Goal: Task Accomplishment & Management: Manage account settings

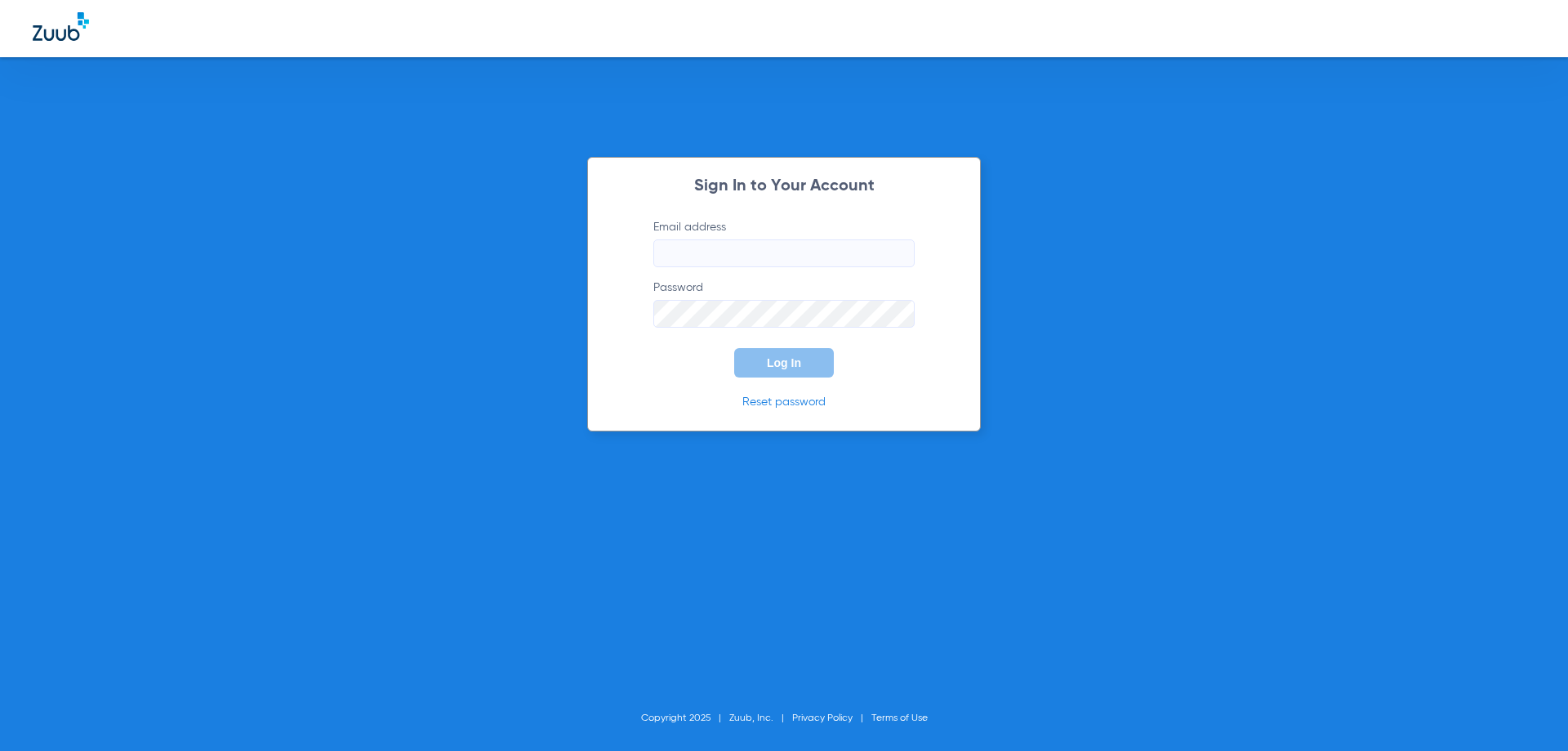
type input "[EMAIL_ADDRESS][DOMAIN_NAME]"
click at [772, 365] on span "Log In" at bounding box center [784, 363] width 34 height 13
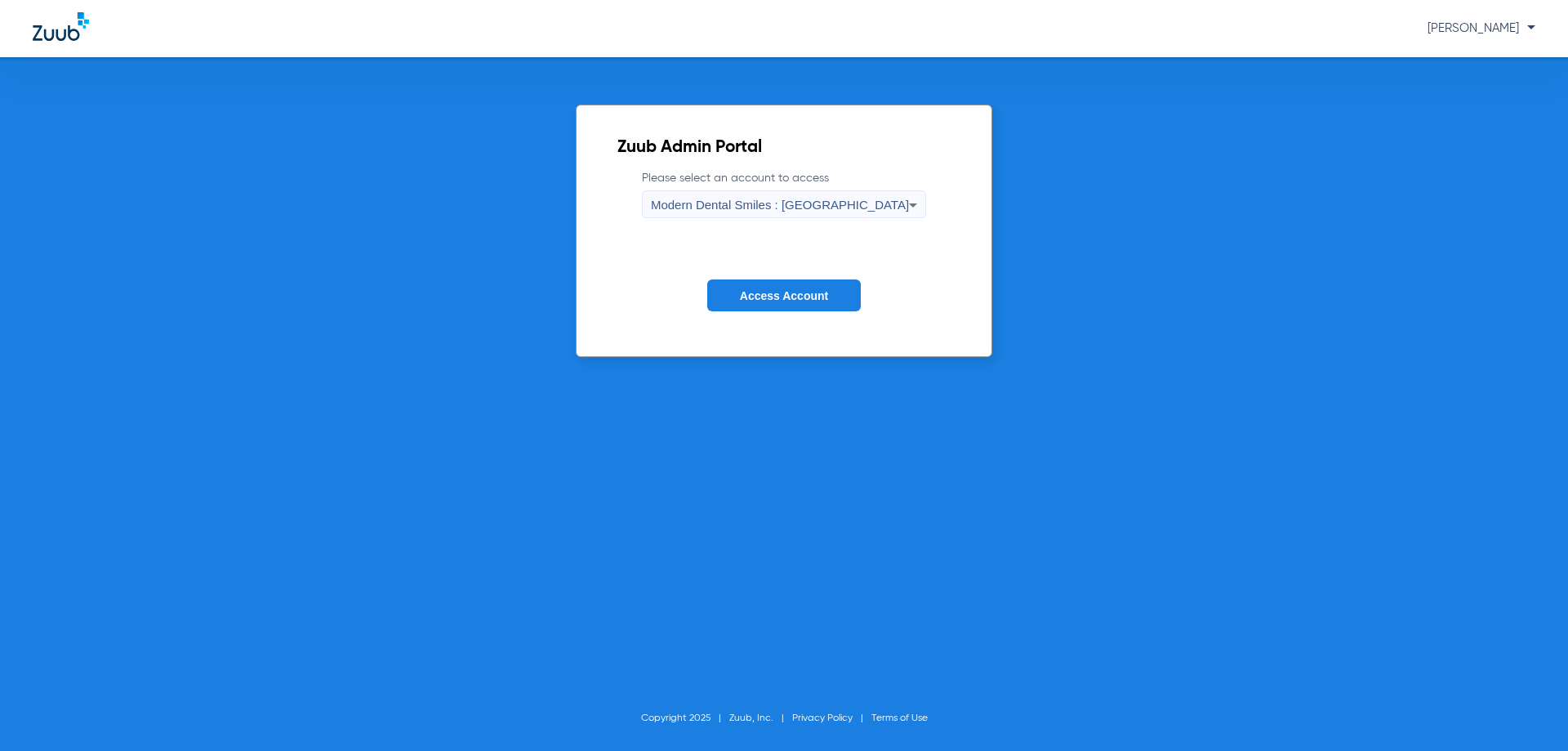
click at [910, 205] on icon at bounding box center [913, 205] width 8 height 4
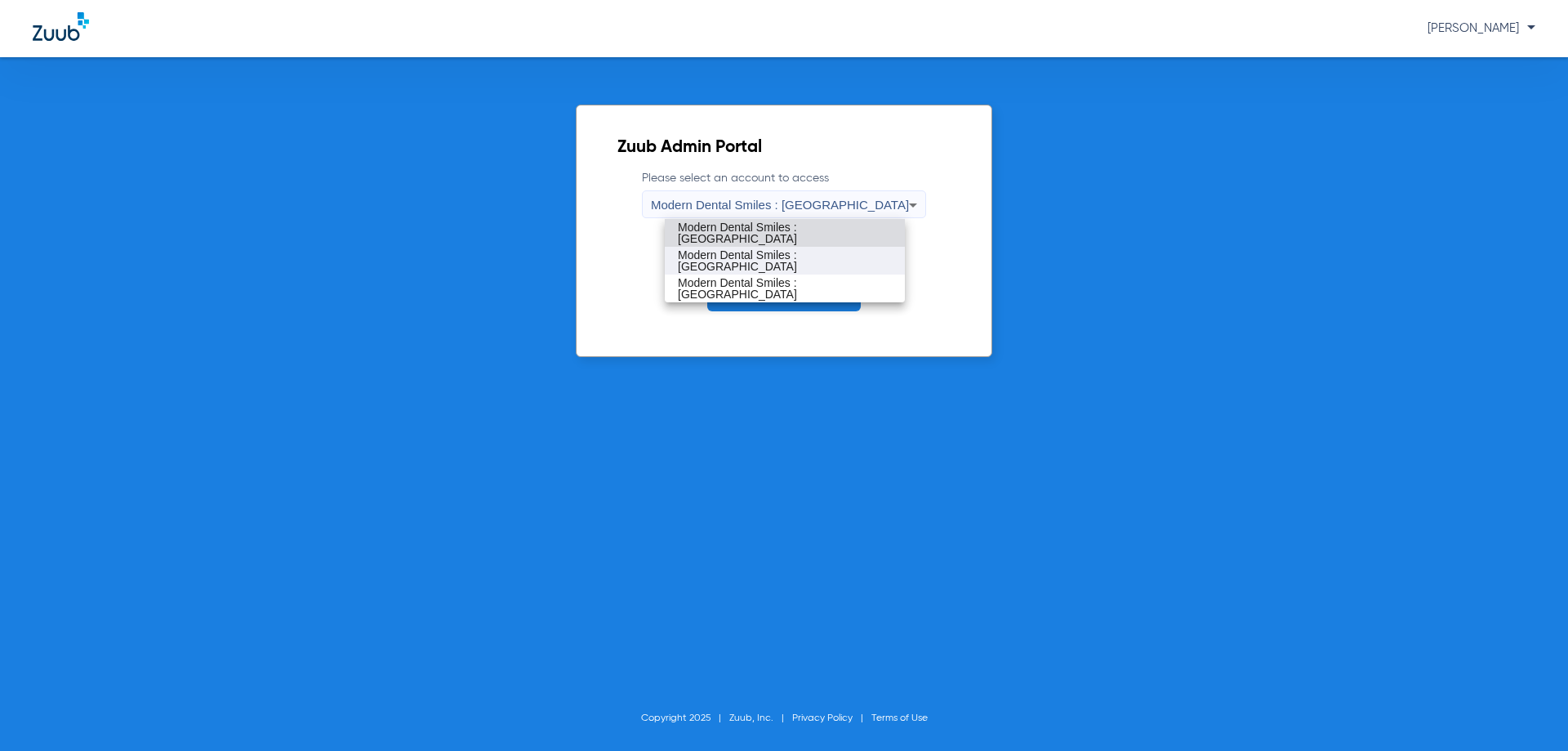
click at [832, 260] on span "Modern Dental Smiles : [GEOGRAPHIC_DATA]" at bounding box center [785, 260] width 214 height 23
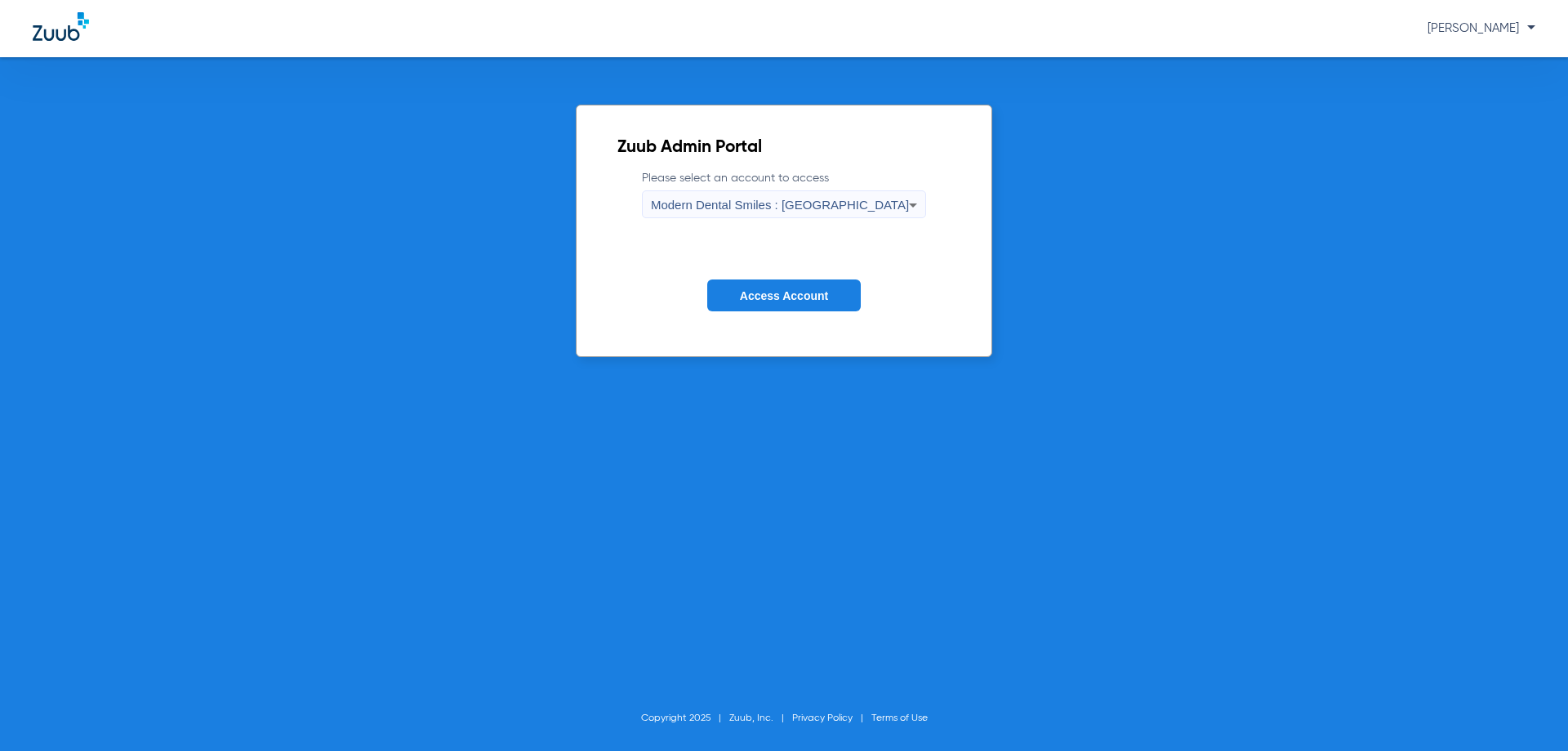
click at [772, 306] on button "Access Account" at bounding box center [784, 296] width 153 height 31
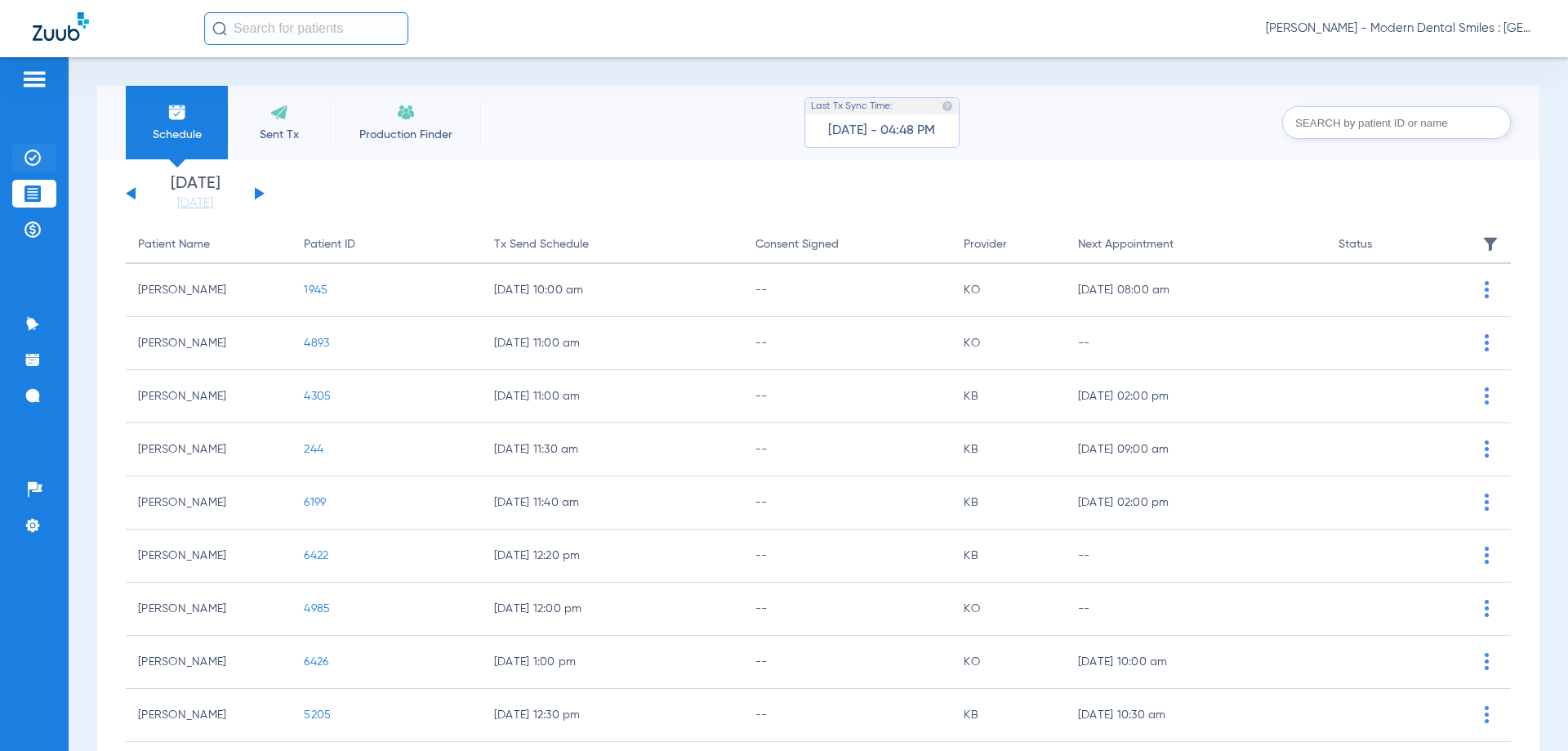
click at [33, 159] on img at bounding box center [33, 158] width 17 height 17
